Goal: Information Seeking & Learning: Learn about a topic

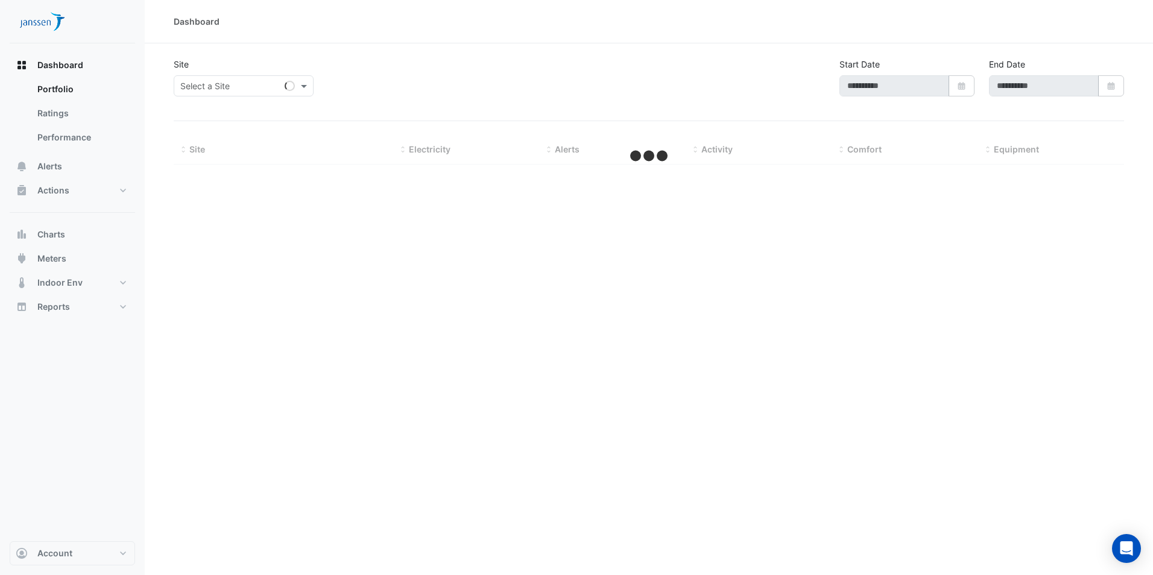
type input "**********"
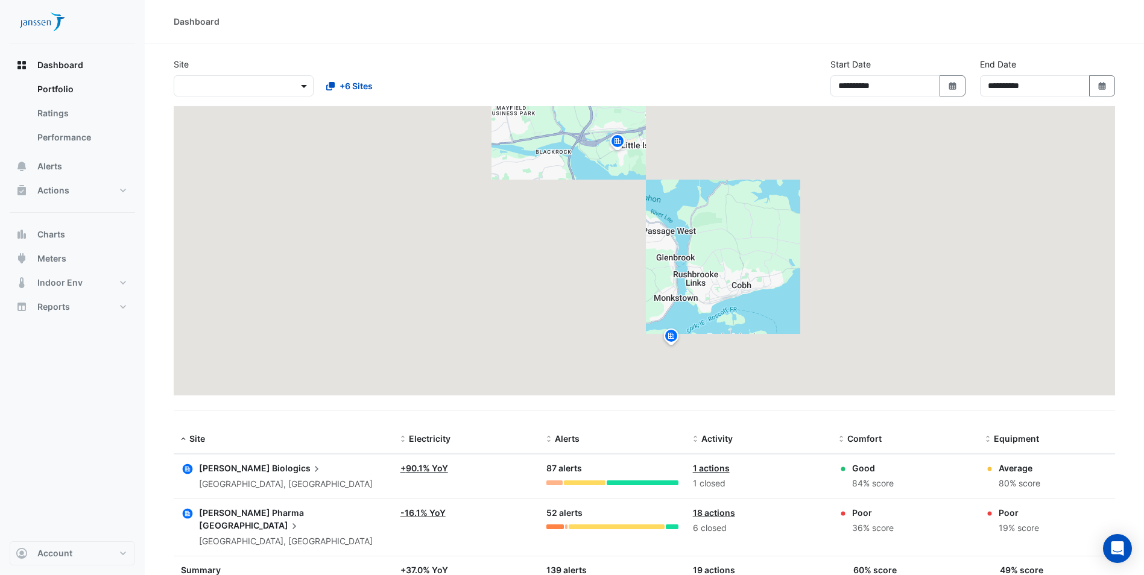
click at [300, 89] on span at bounding box center [305, 86] width 15 height 13
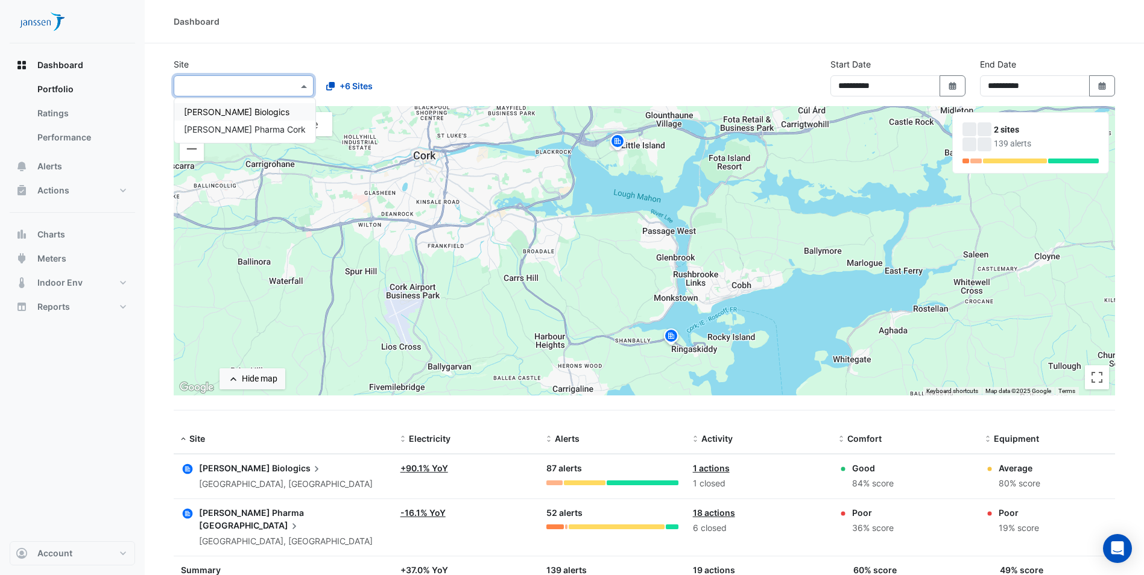
click at [224, 115] on span "[PERSON_NAME] Biologics" at bounding box center [237, 112] width 106 height 10
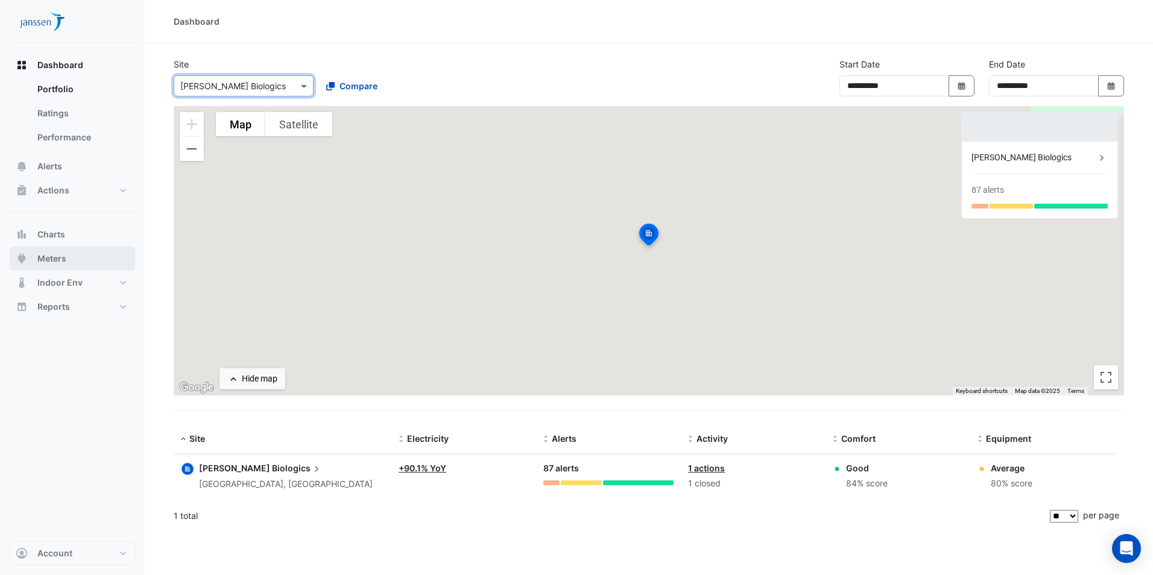
click at [61, 257] on span "Meters" at bounding box center [51, 259] width 29 height 12
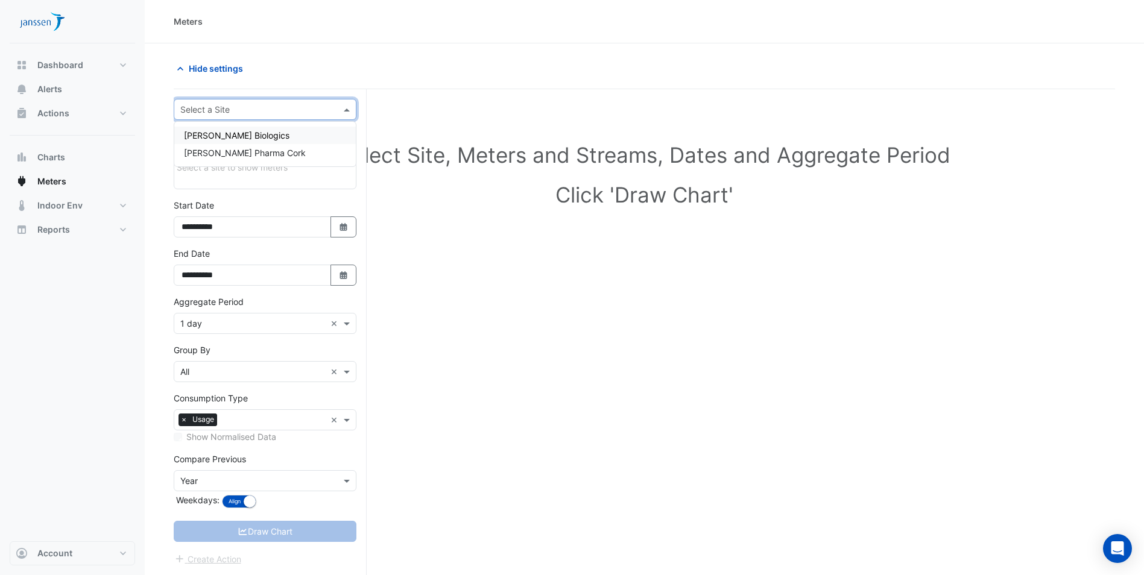
click at [248, 113] on input "text" at bounding box center [252, 110] width 145 height 13
click at [251, 134] on span "[PERSON_NAME] Biologics" at bounding box center [237, 135] width 106 height 10
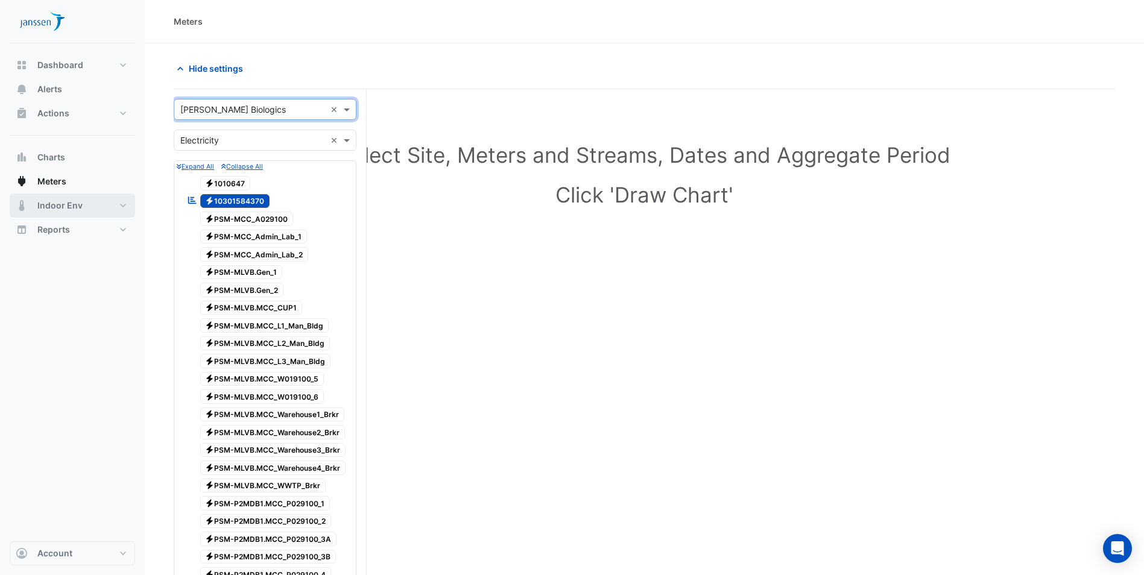
click at [33, 200] on button "Indoor Env" at bounding box center [72, 206] width 125 height 24
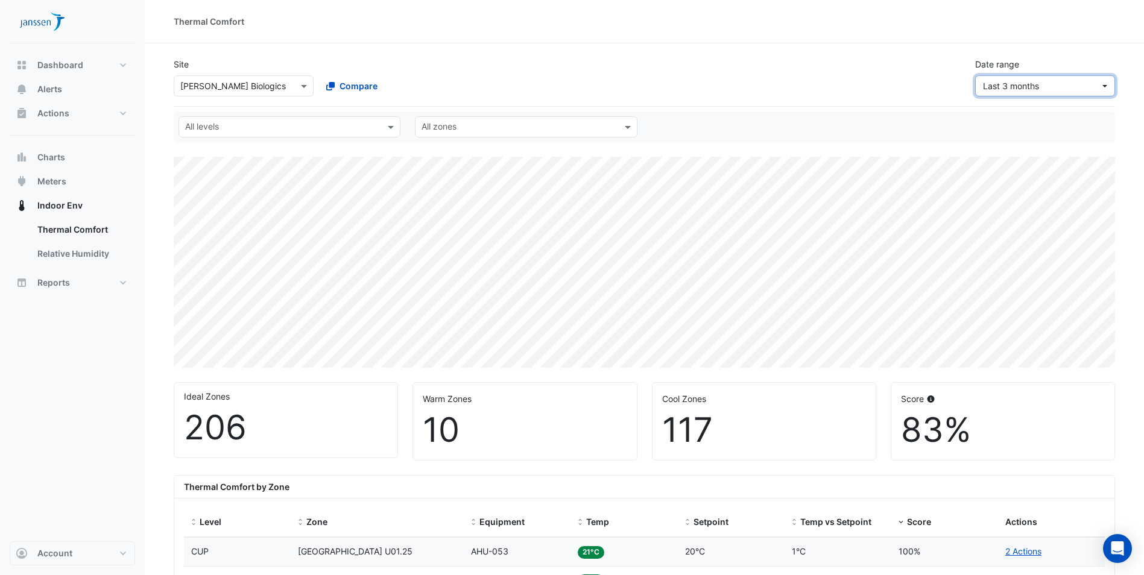
click at [1107, 82] on button "Last 3 months" at bounding box center [1045, 85] width 140 height 21
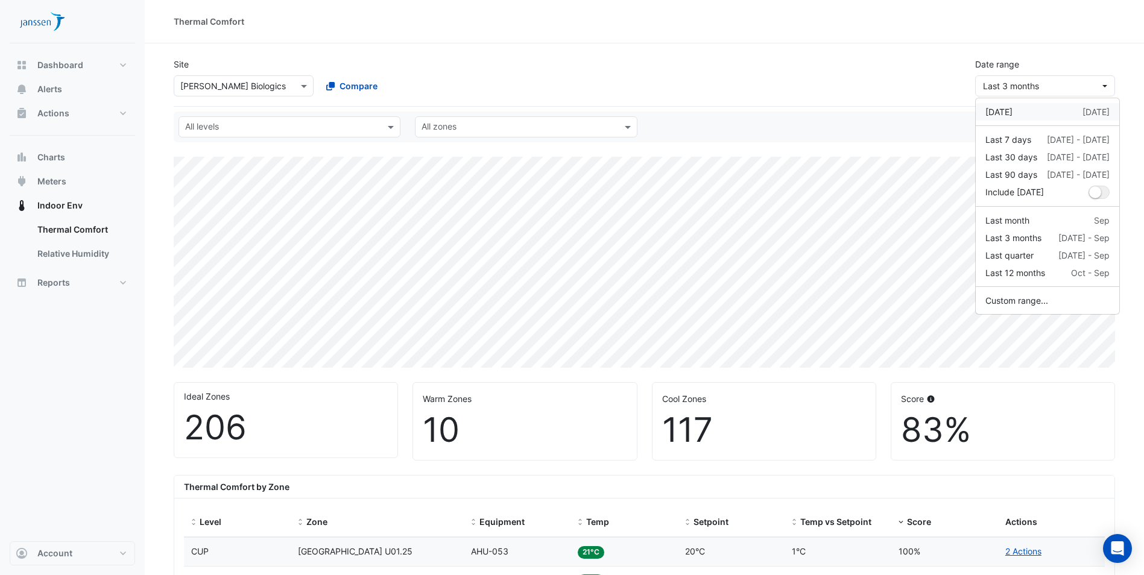
click at [1050, 112] on div "[DATE] [DATE]" at bounding box center [1047, 112] width 124 height 13
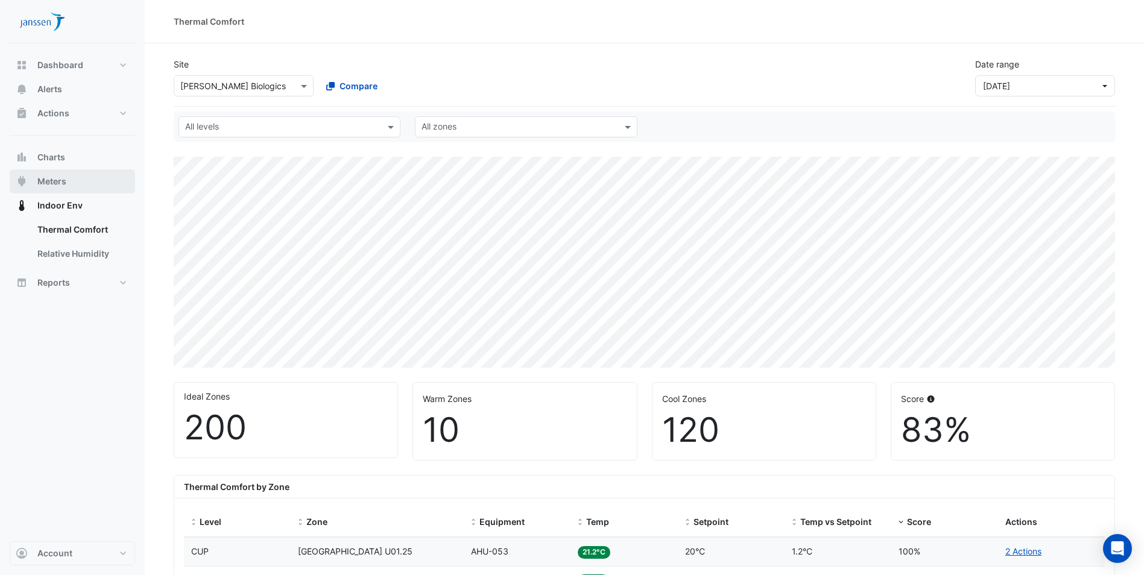
click at [59, 178] on span "Meters" at bounding box center [51, 181] width 29 height 12
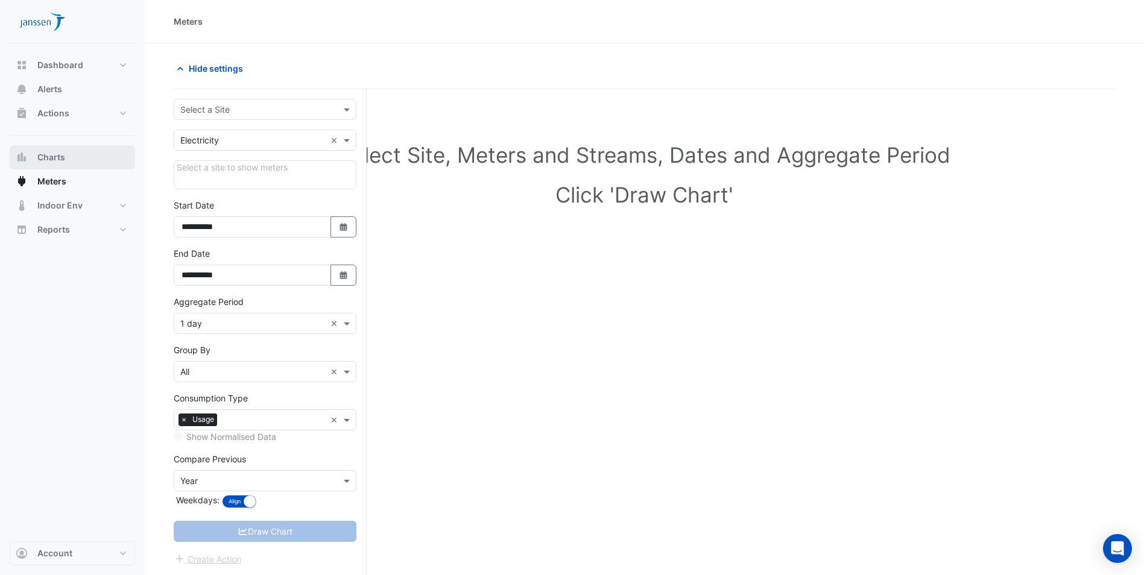
click at [52, 157] on span "Charts" at bounding box center [51, 157] width 28 height 12
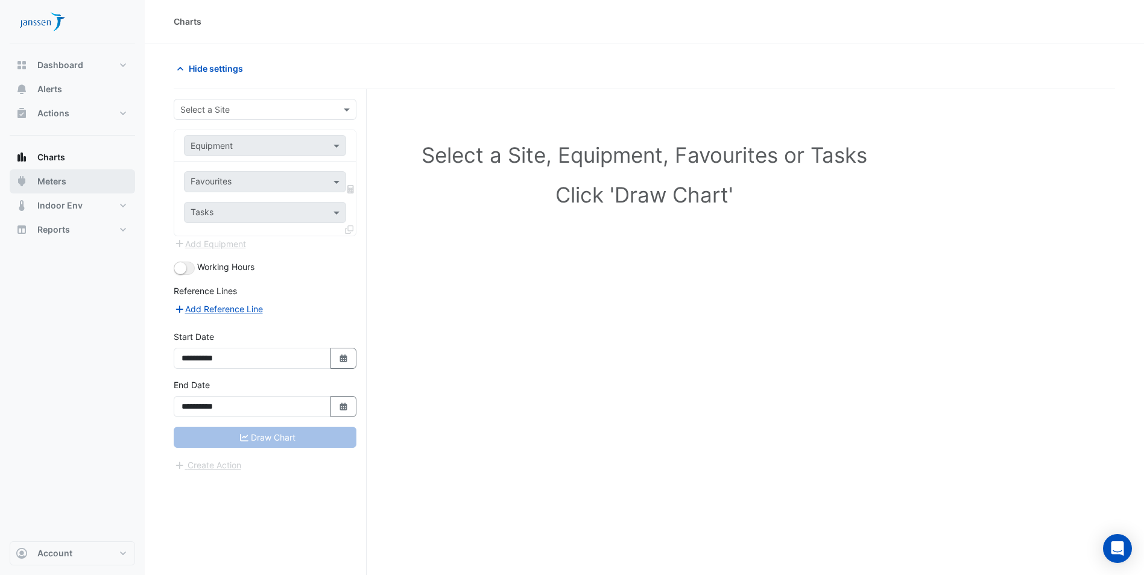
click at [49, 178] on span "Meters" at bounding box center [51, 181] width 29 height 12
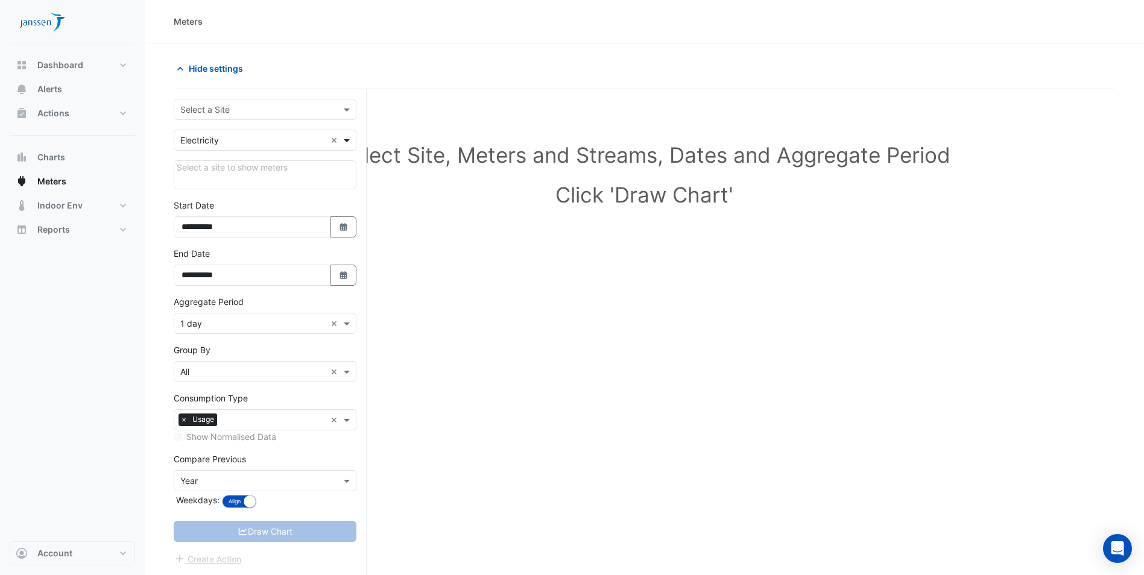
click at [350, 134] on span at bounding box center [348, 140] width 15 height 13
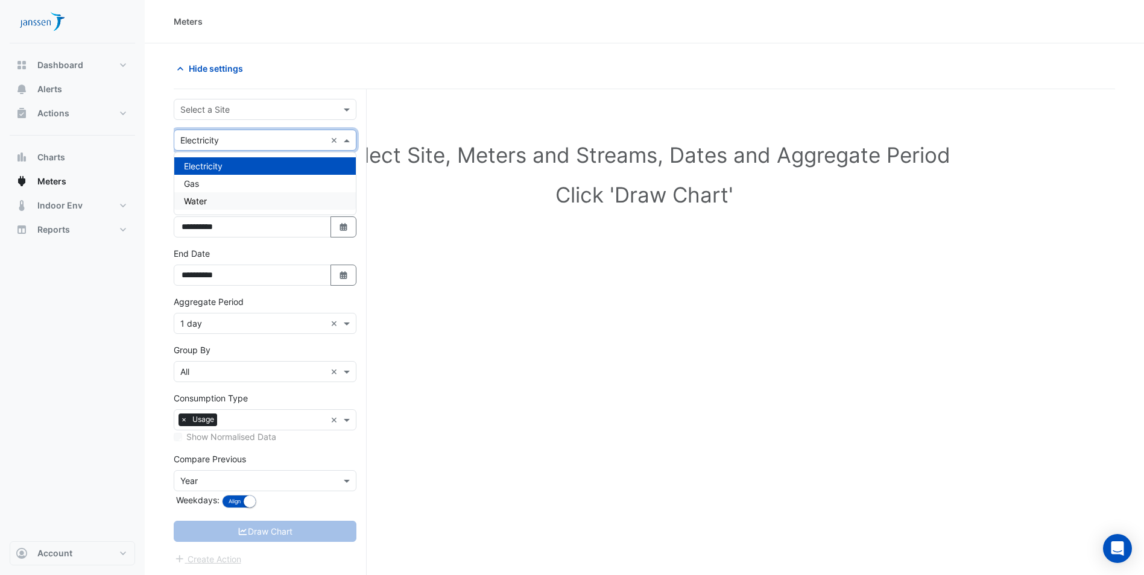
click at [278, 200] on div "Water" at bounding box center [265, 200] width 182 height 17
click at [346, 142] on span at bounding box center [348, 140] width 15 height 13
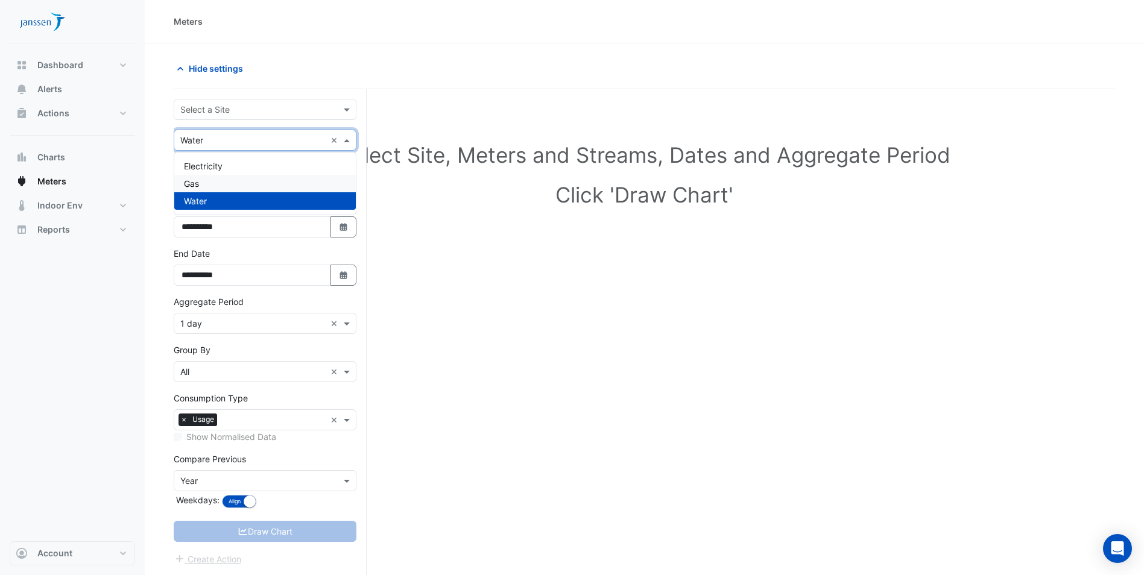
click at [254, 184] on div "Gas" at bounding box center [265, 183] width 182 height 17
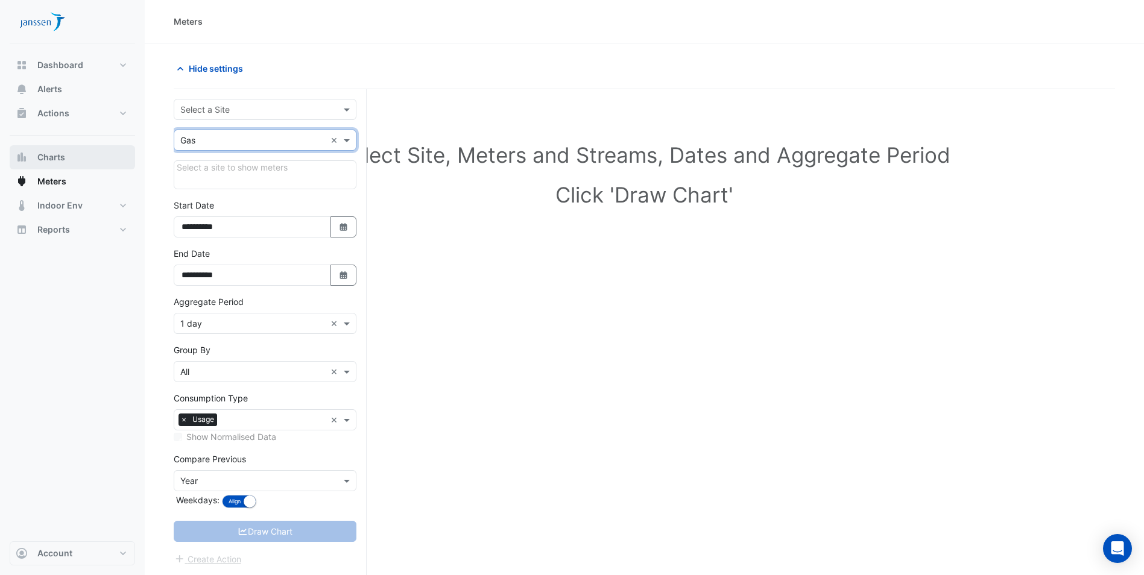
click at [52, 159] on span "Charts" at bounding box center [51, 157] width 28 height 12
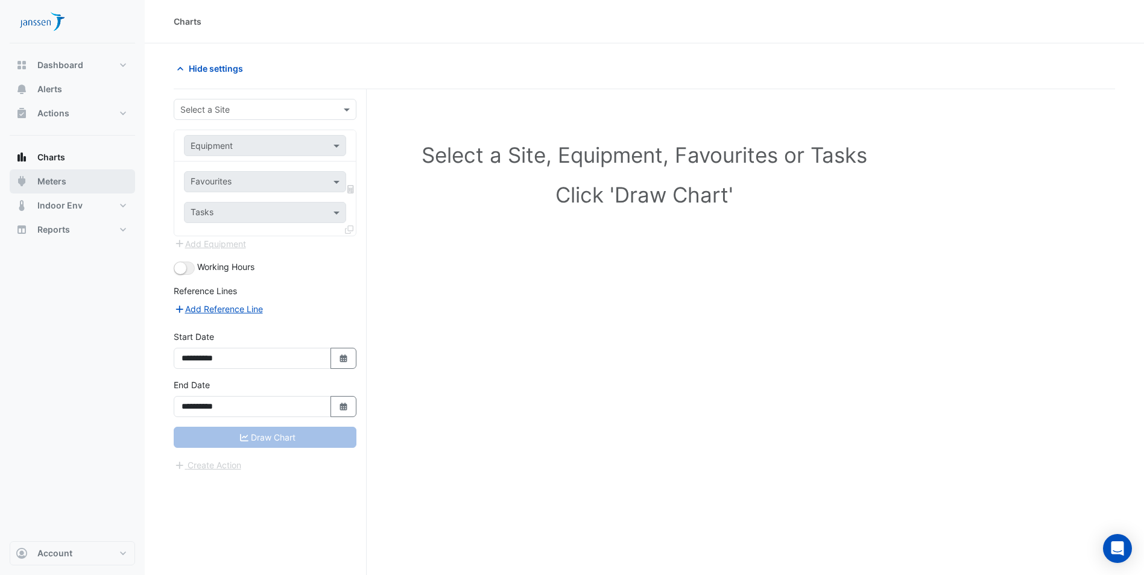
click at [55, 181] on span "Meters" at bounding box center [51, 181] width 29 height 12
